Goal: Navigation & Orientation: Find specific page/section

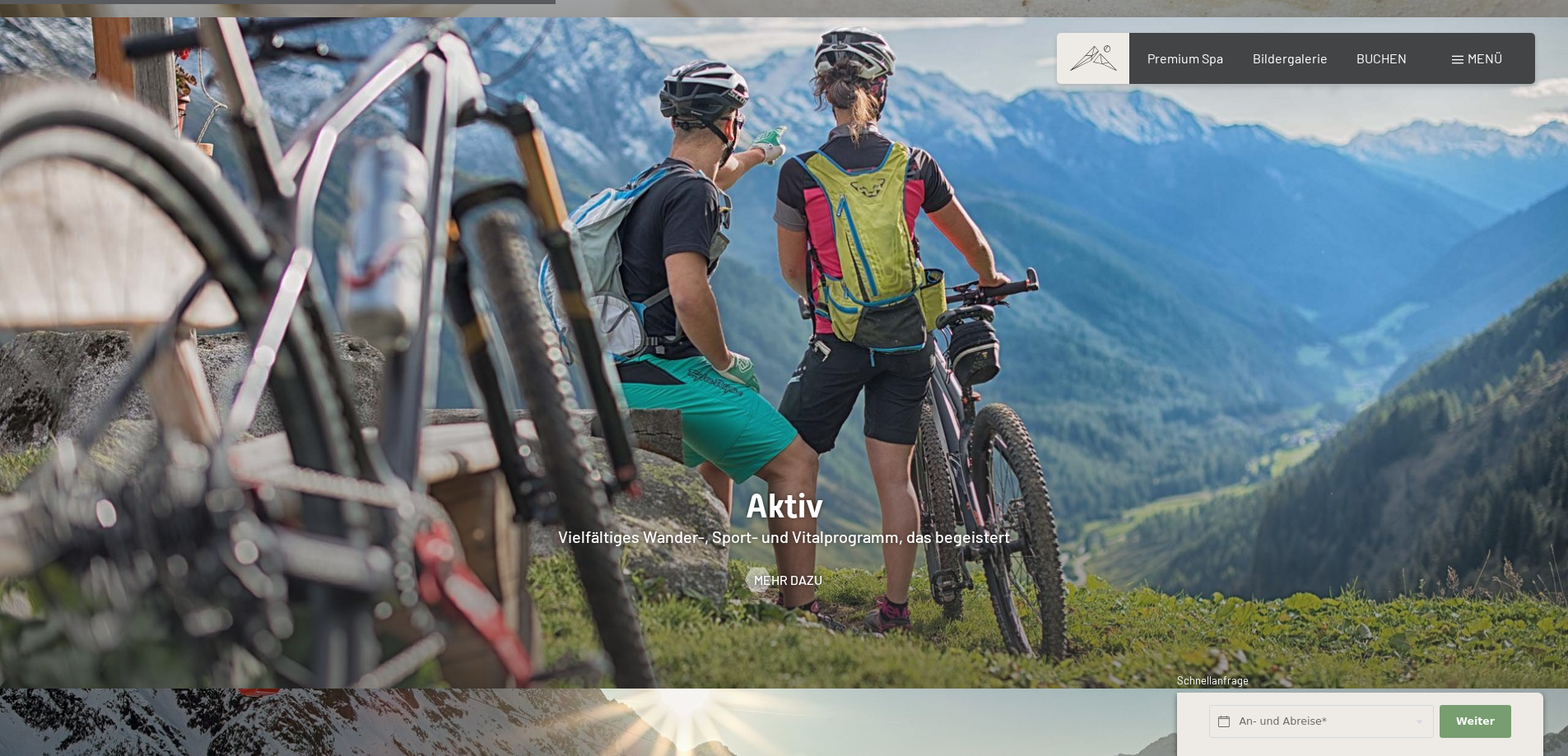
scroll to position [3702, 0]
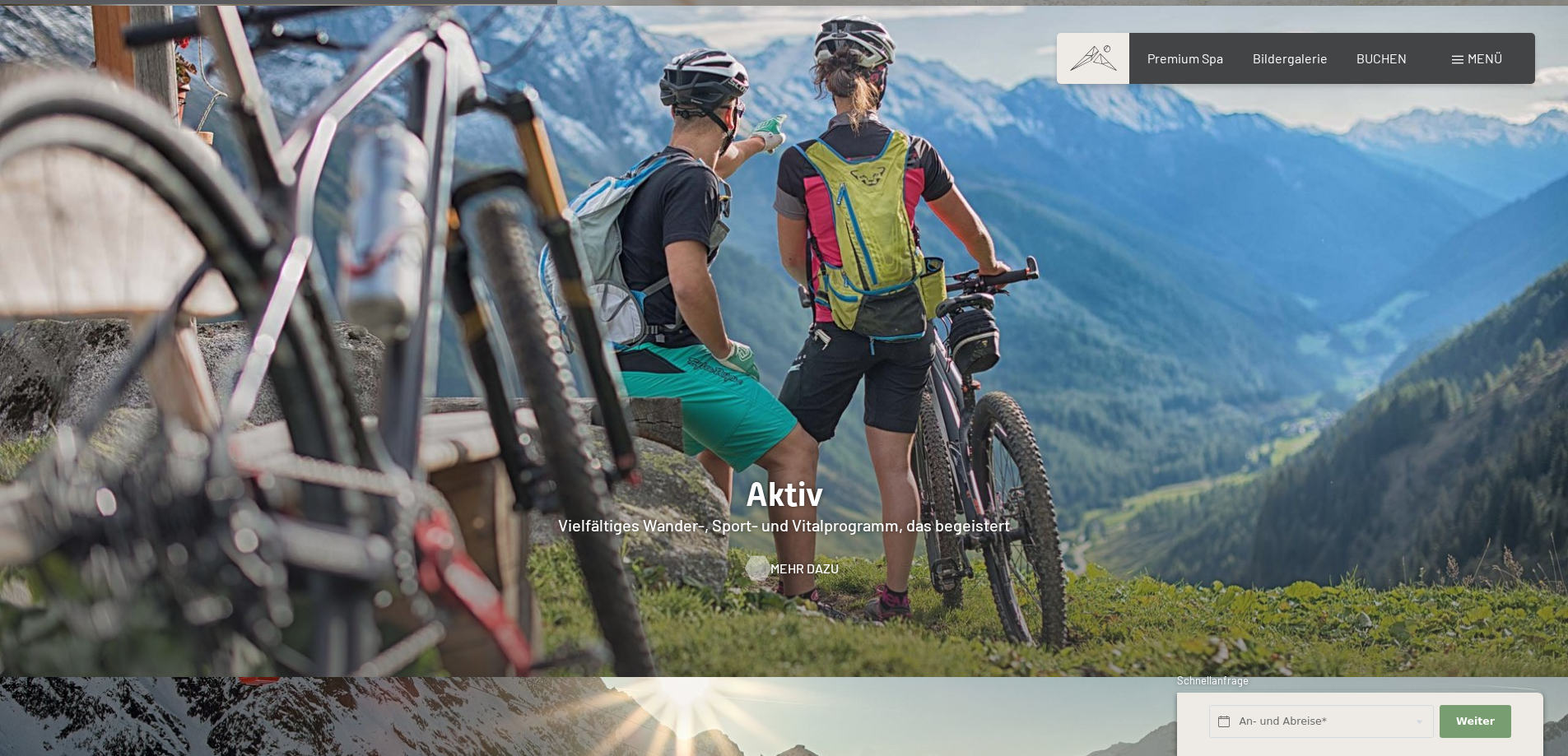
click at [782, 560] on span "Mehr dazu" at bounding box center [804, 568] width 68 height 18
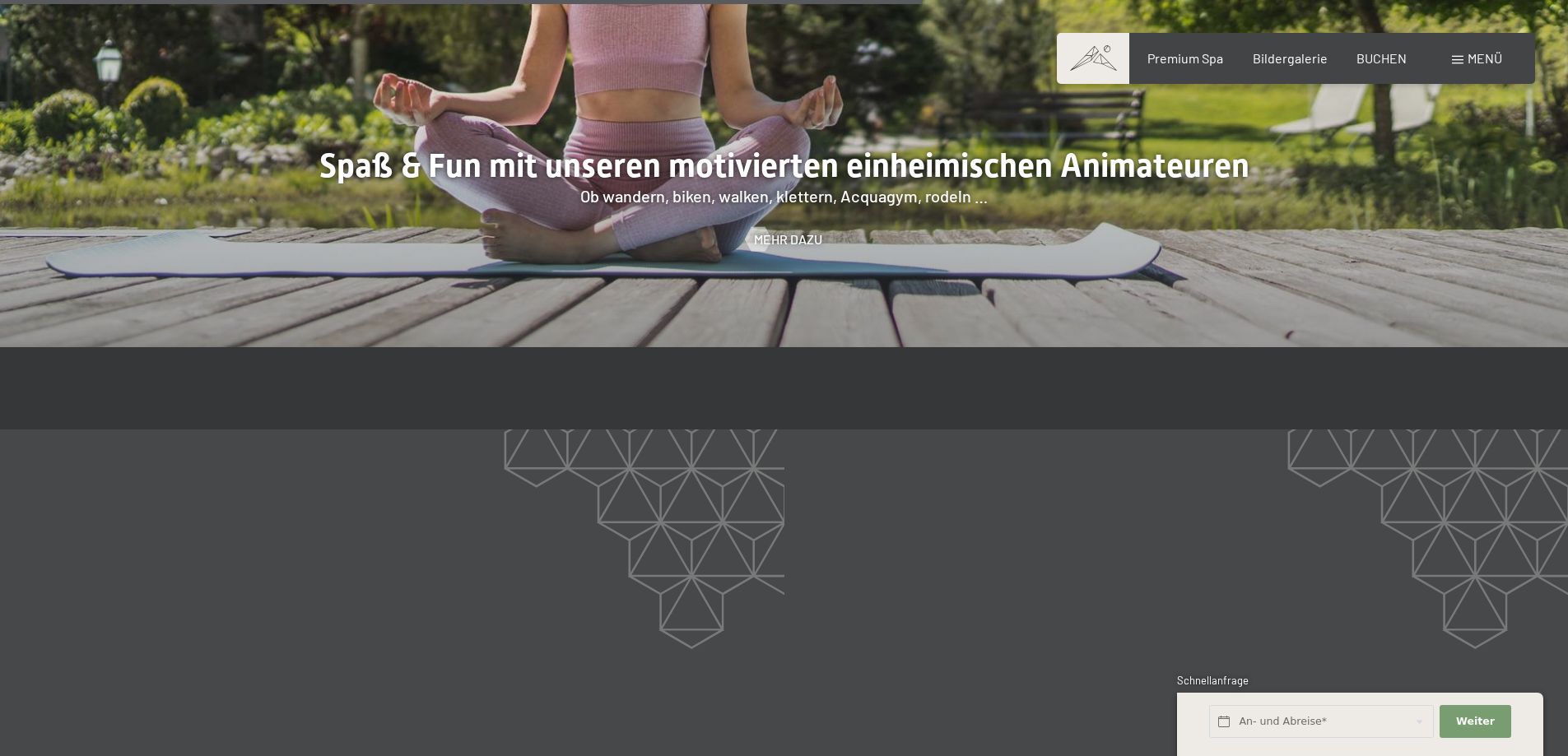
scroll to position [2797, 0]
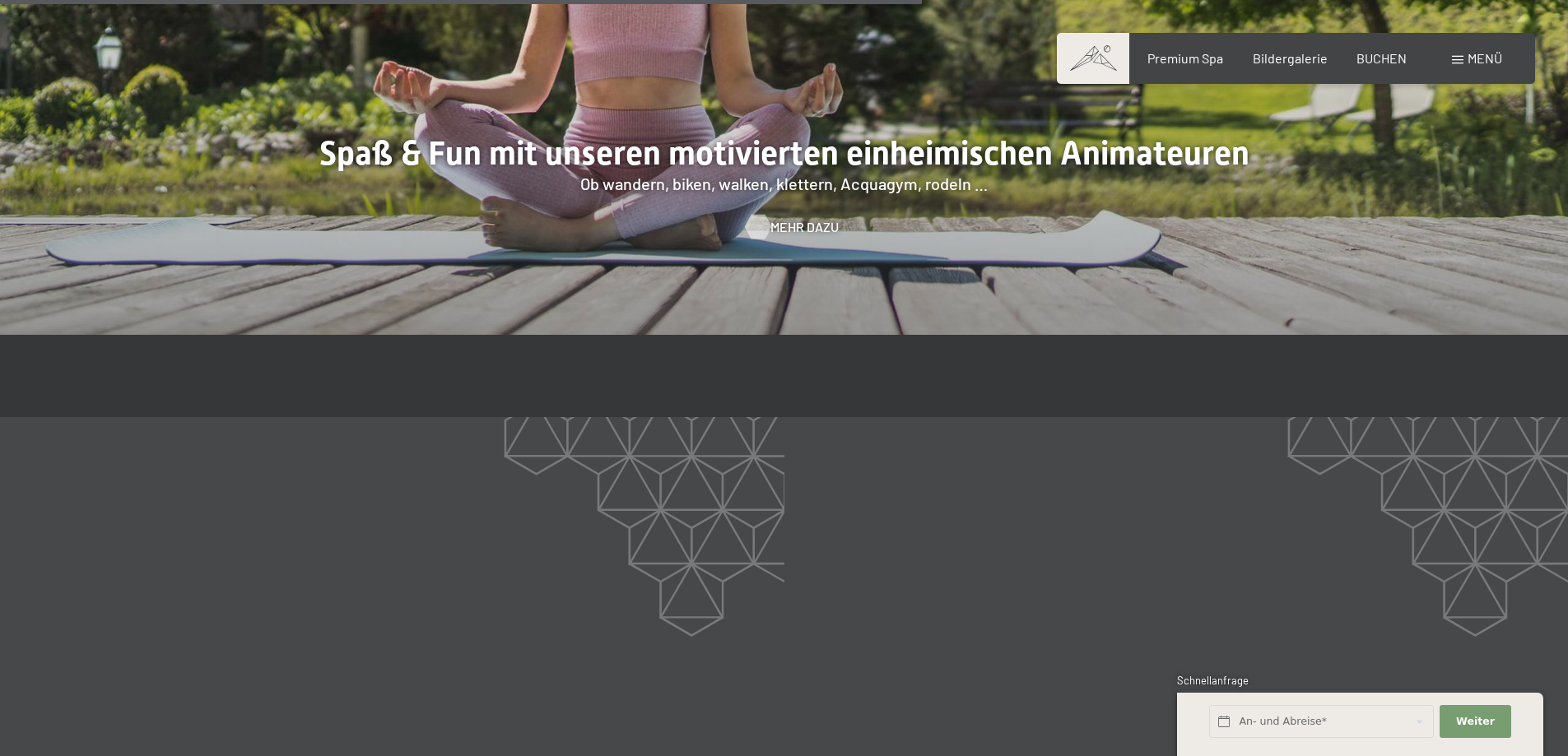
click at [789, 218] on span "Mehr dazu" at bounding box center [804, 227] width 68 height 18
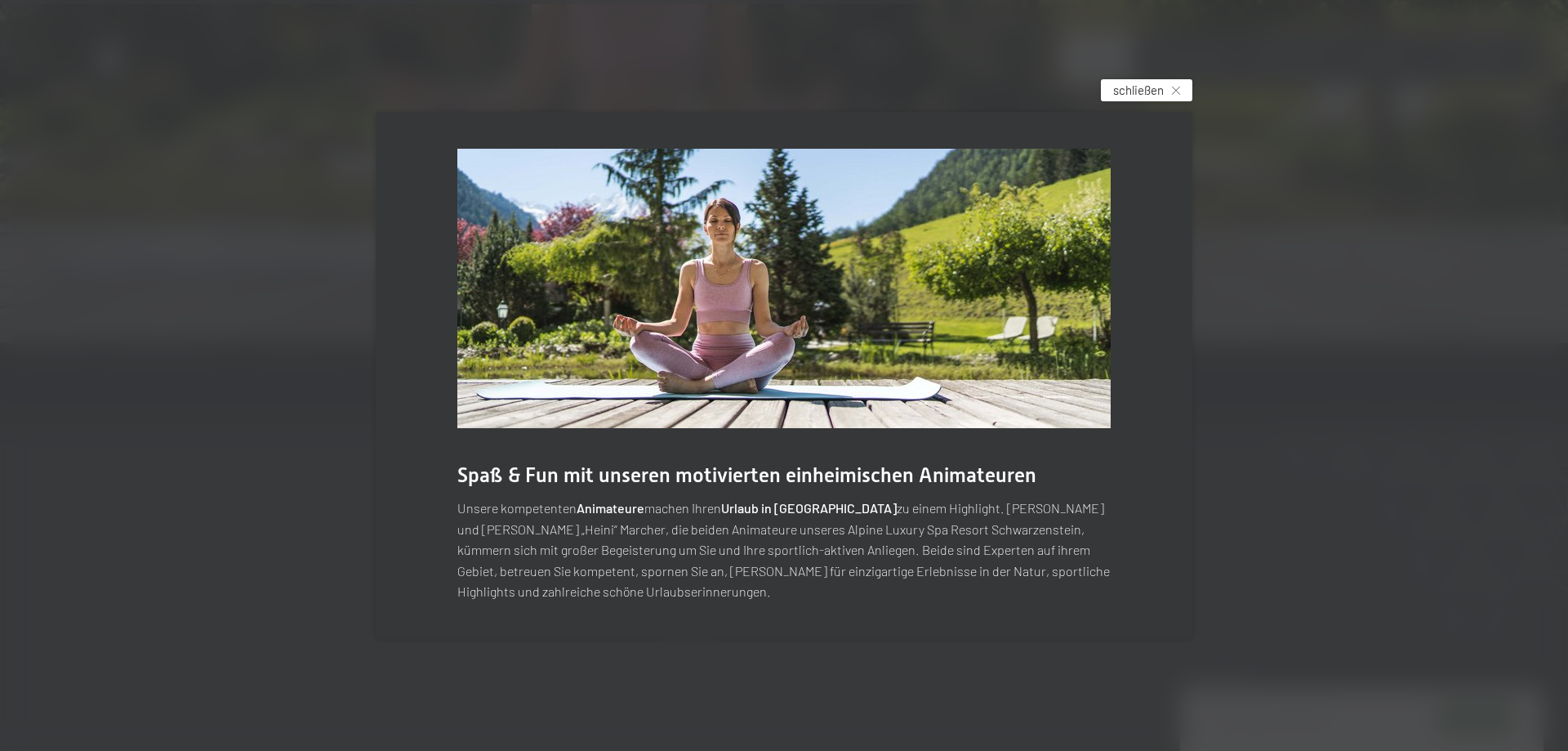
click at [1130, 90] on span "schließen" at bounding box center [1139, 90] width 51 height 17
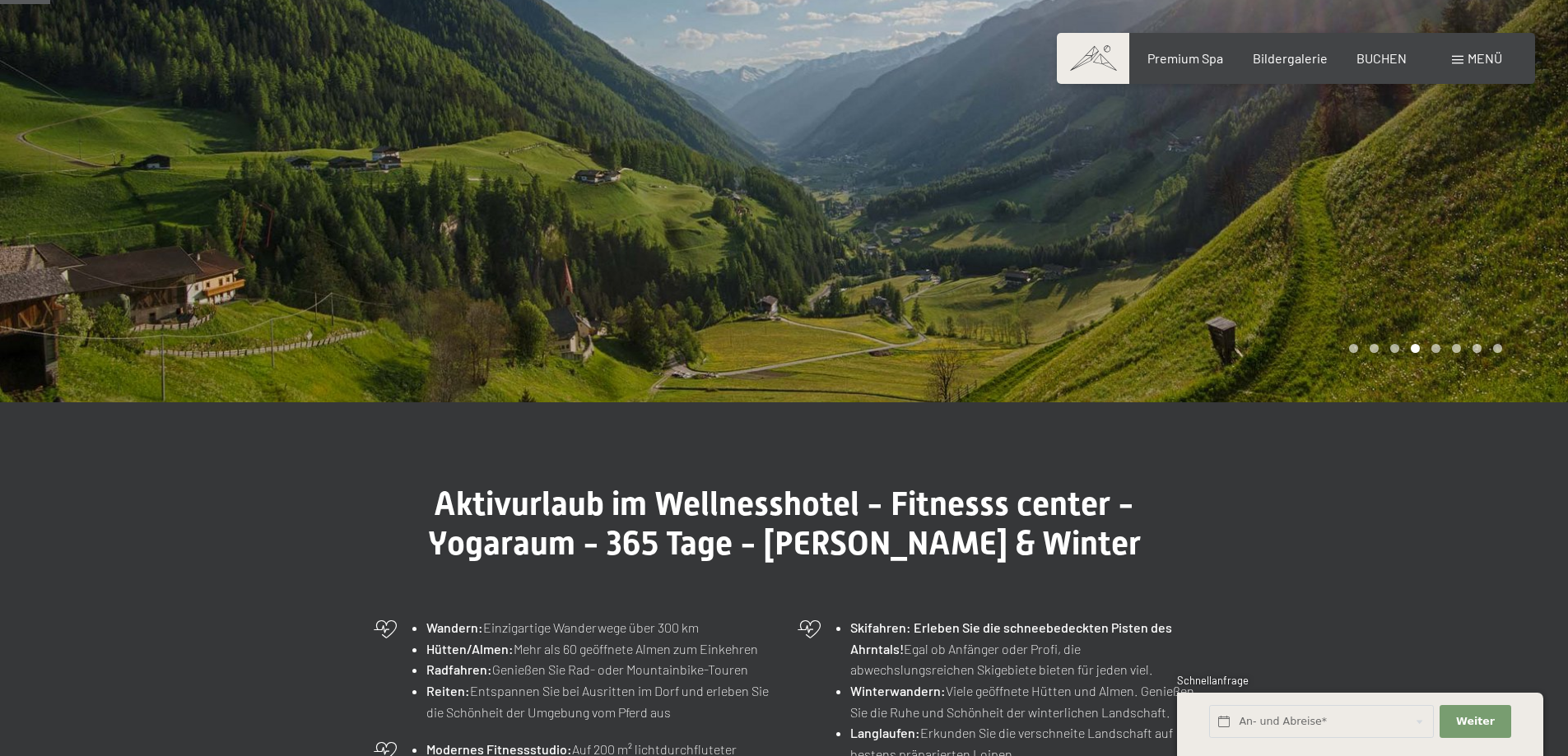
scroll to position [0, 0]
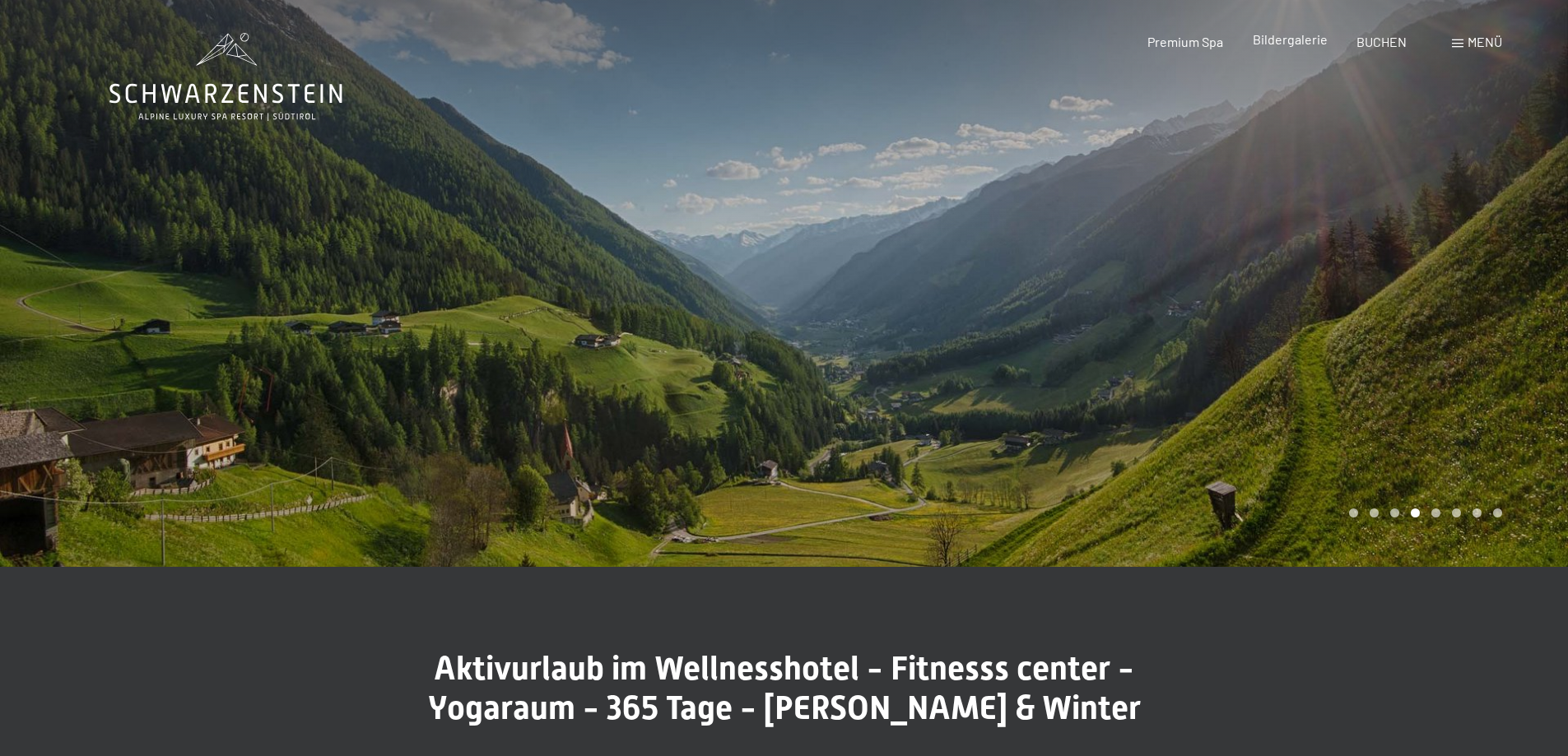
click at [1305, 45] on span "Bildergalerie" at bounding box center [1290, 39] width 75 height 16
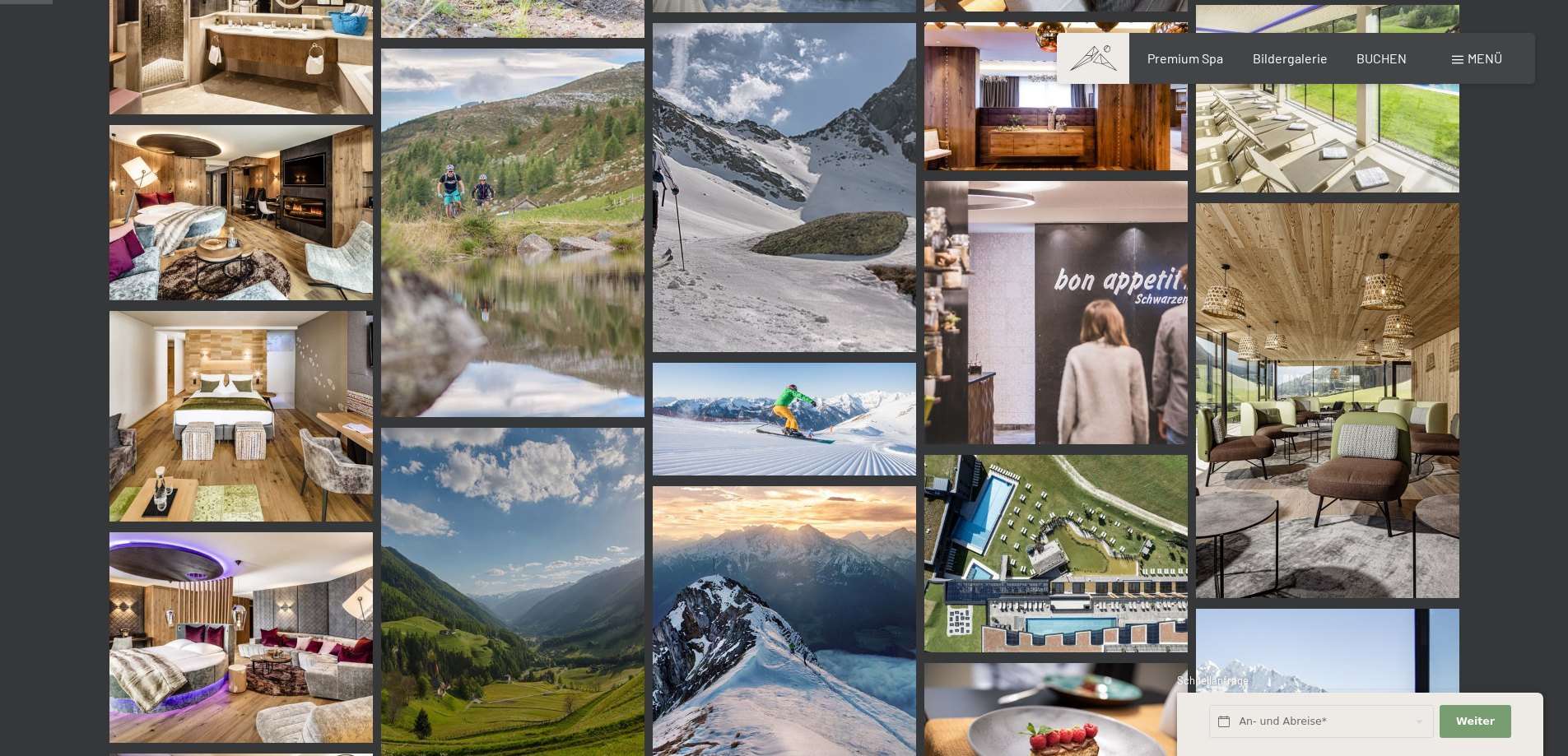
scroll to position [1070, 0]
